Goal: Check status: Check status

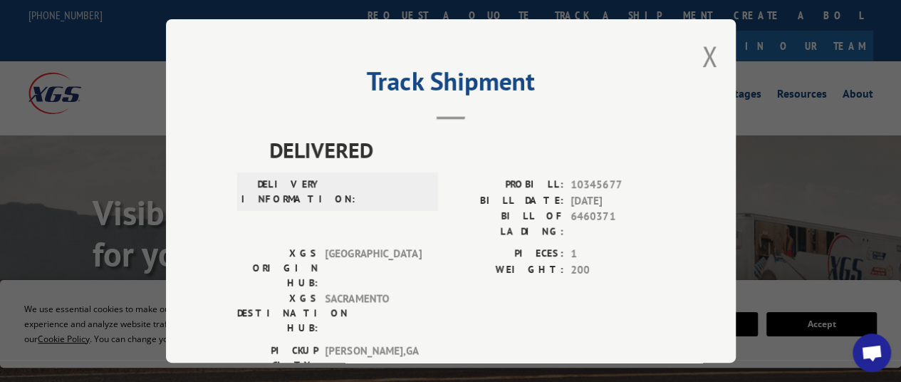
scroll to position [18, 0]
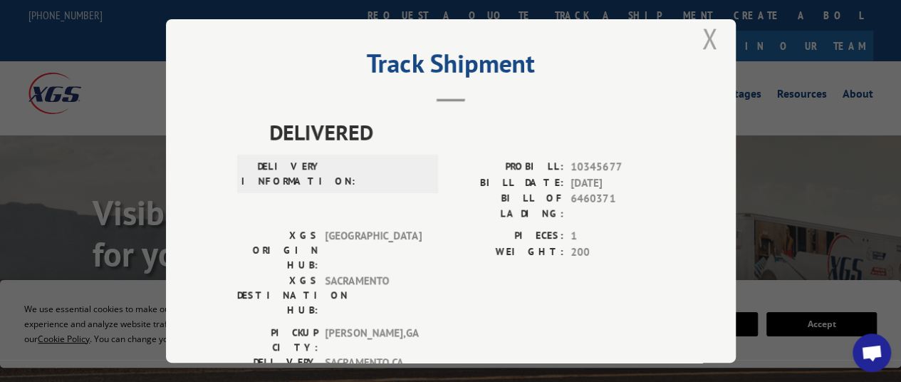
click at [702, 33] on button "Close modal" at bounding box center [710, 38] width 16 height 38
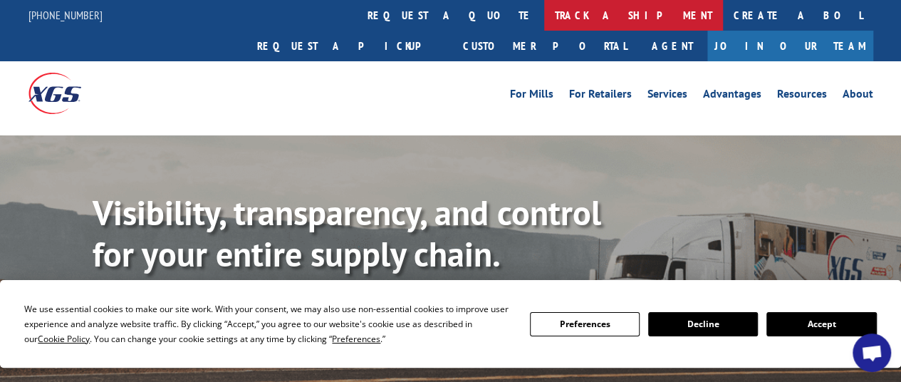
click at [544, 16] on link "track a shipment" at bounding box center [633, 15] width 179 height 31
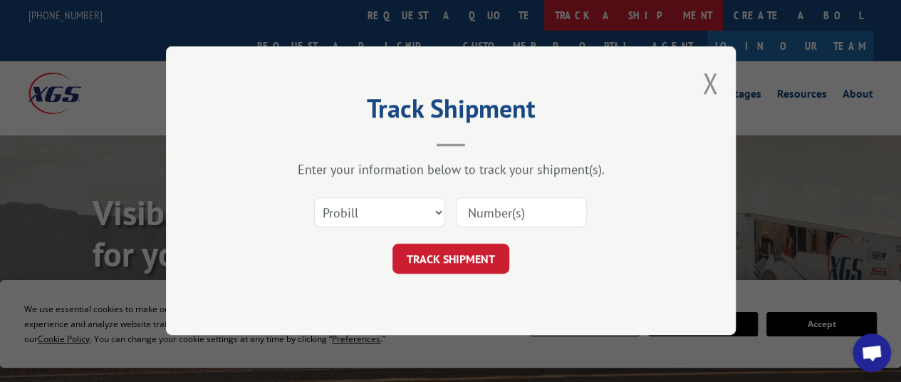
scroll to position [0, 0]
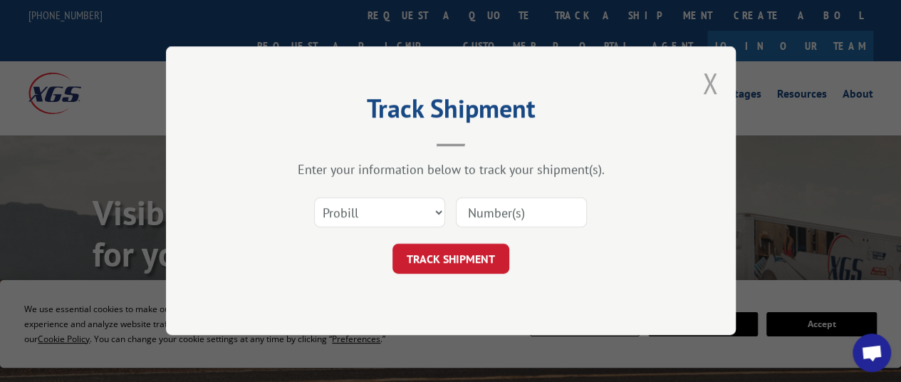
click at [712, 78] on button "Close modal" at bounding box center [710, 83] width 16 height 38
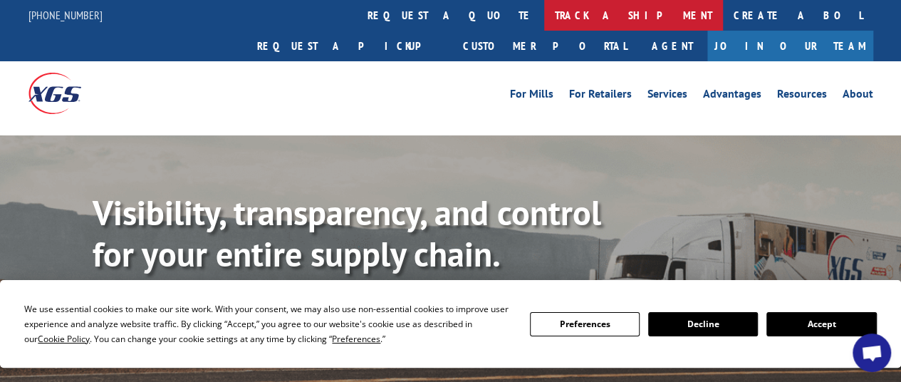
click at [544, 18] on link "track a shipment" at bounding box center [633, 15] width 179 height 31
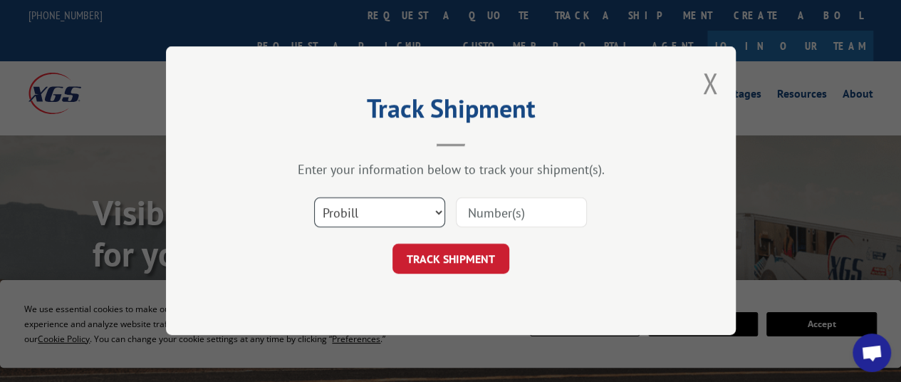
click at [385, 205] on select "Select category... Probill BOL PO" at bounding box center [379, 213] width 131 height 30
select select "po"
click at [314, 198] on select "Select category... Probill BOL PO" at bounding box center [379, 213] width 131 height 30
click at [530, 221] on input at bounding box center [521, 213] width 131 height 30
paste input "68546251"
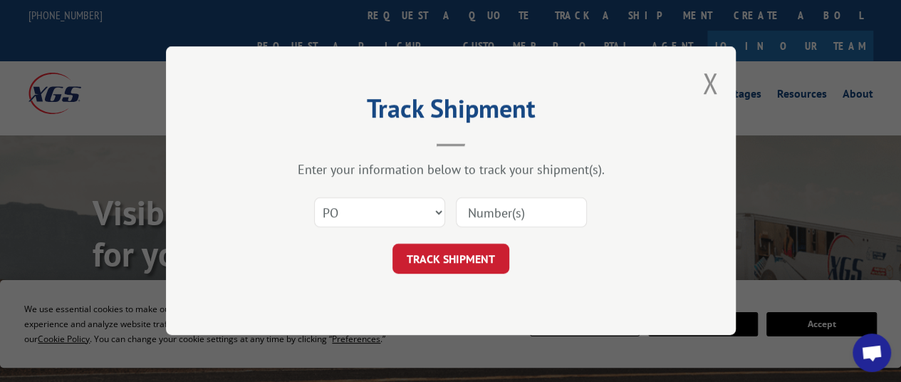
type input "68546251"
click button "TRACK SHIPMENT" at bounding box center [450, 259] width 117 height 30
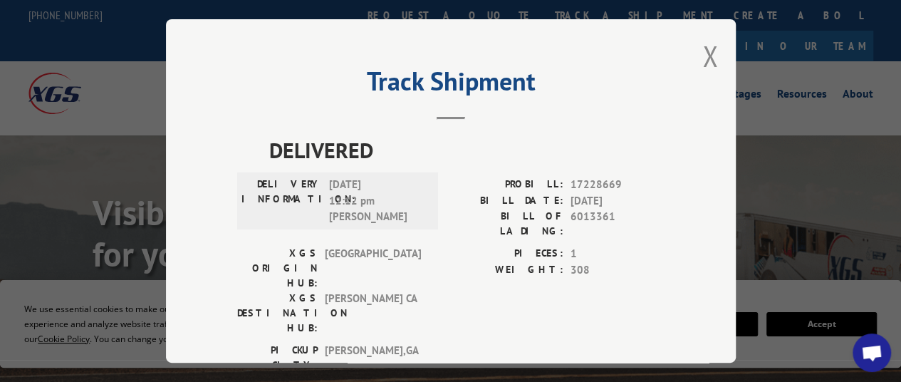
scroll to position [71, 0]
